Goal: Navigation & Orientation: Find specific page/section

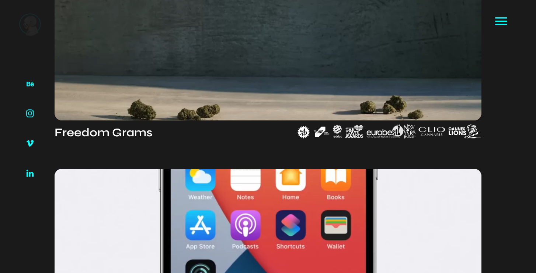
scroll to position [378, 0]
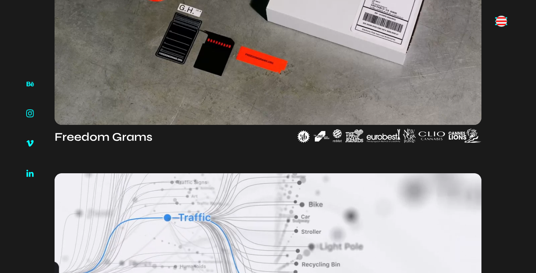
click at [502, 21] on icon at bounding box center [501, 21] width 12 height 1
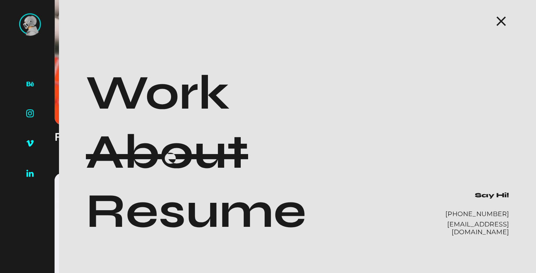
scroll to position [380, 0]
click at [170, 158] on div at bounding box center [167, 157] width 162 height 6
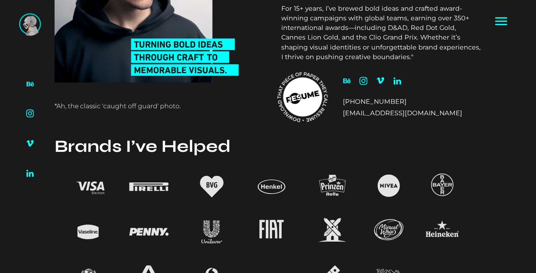
scroll to position [131, 0]
click at [298, 96] on icon at bounding box center [299, 97] width 5 height 6
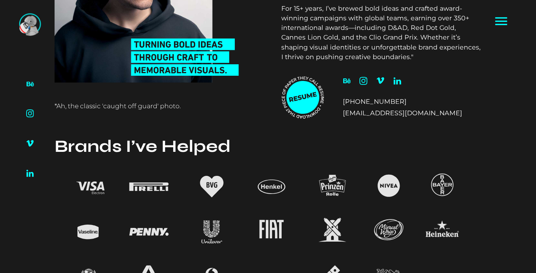
click at [25, 27] on img at bounding box center [29, 24] width 21 height 22
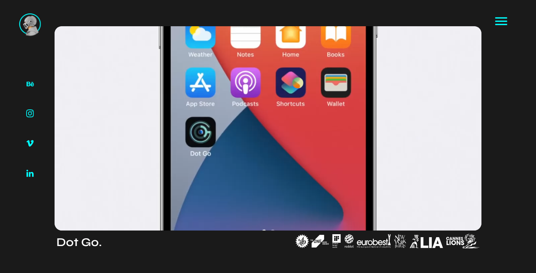
scroll to position [536, 0]
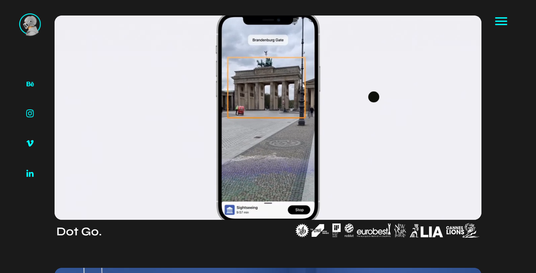
click at [374, 97] on video at bounding box center [268, 117] width 427 height 204
